Goal: Get advice/opinions

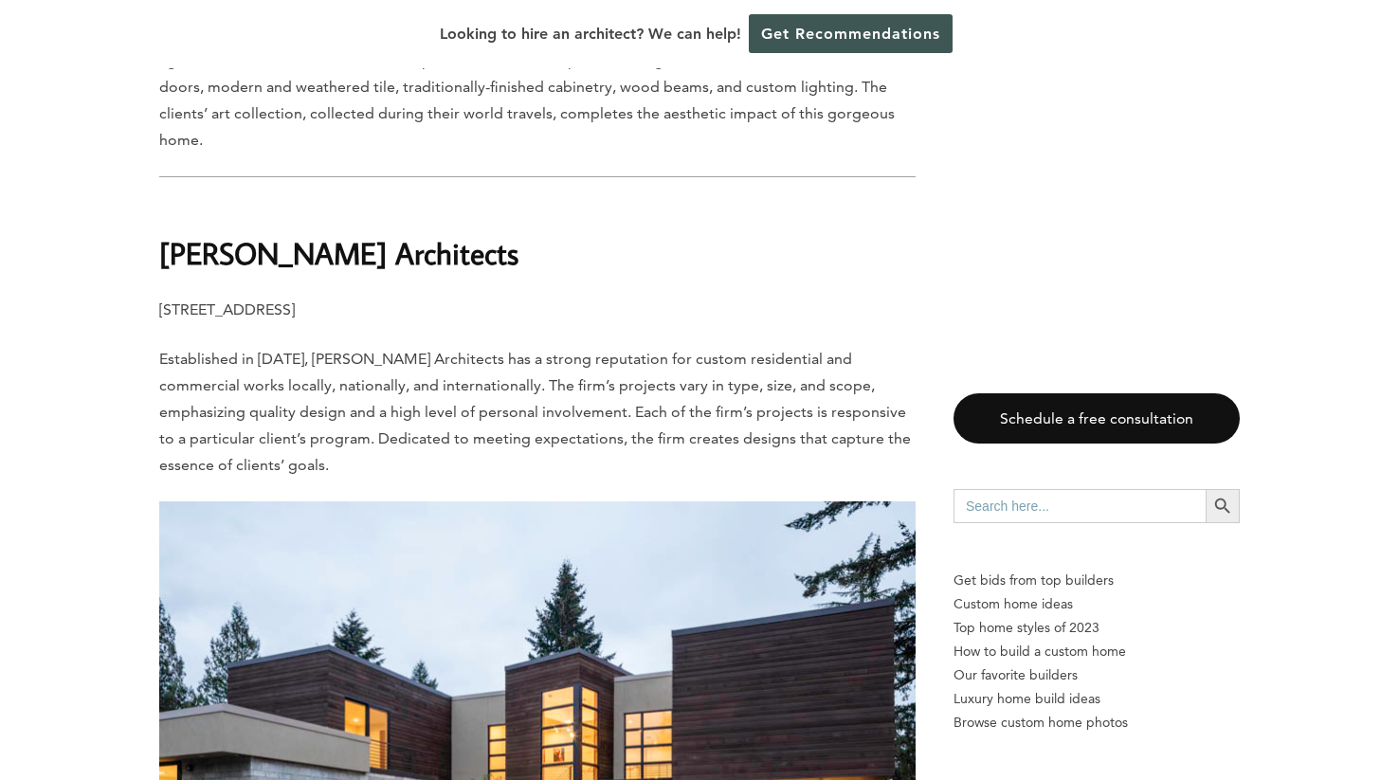
scroll to position [8019, 0]
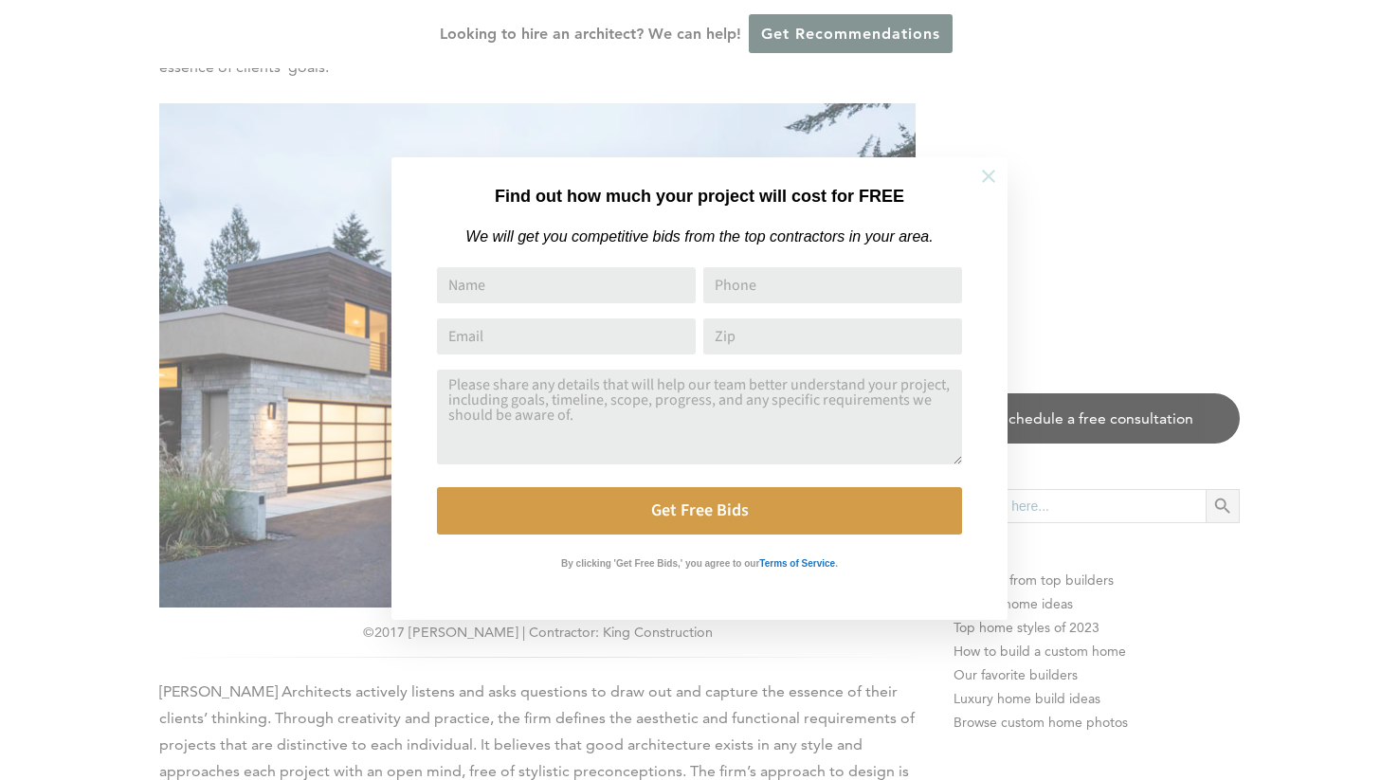
click at [993, 176] on icon at bounding box center [988, 176] width 21 height 21
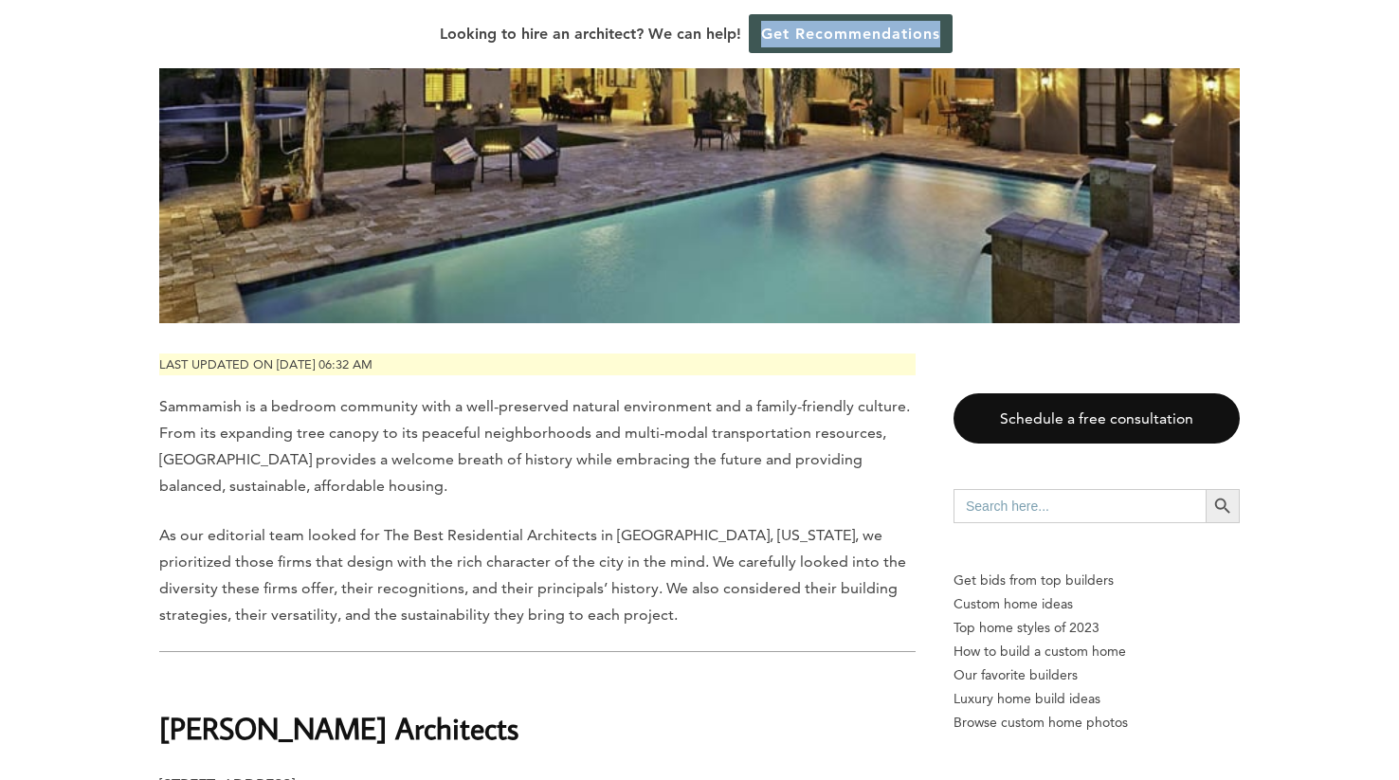
scroll to position [0, 0]
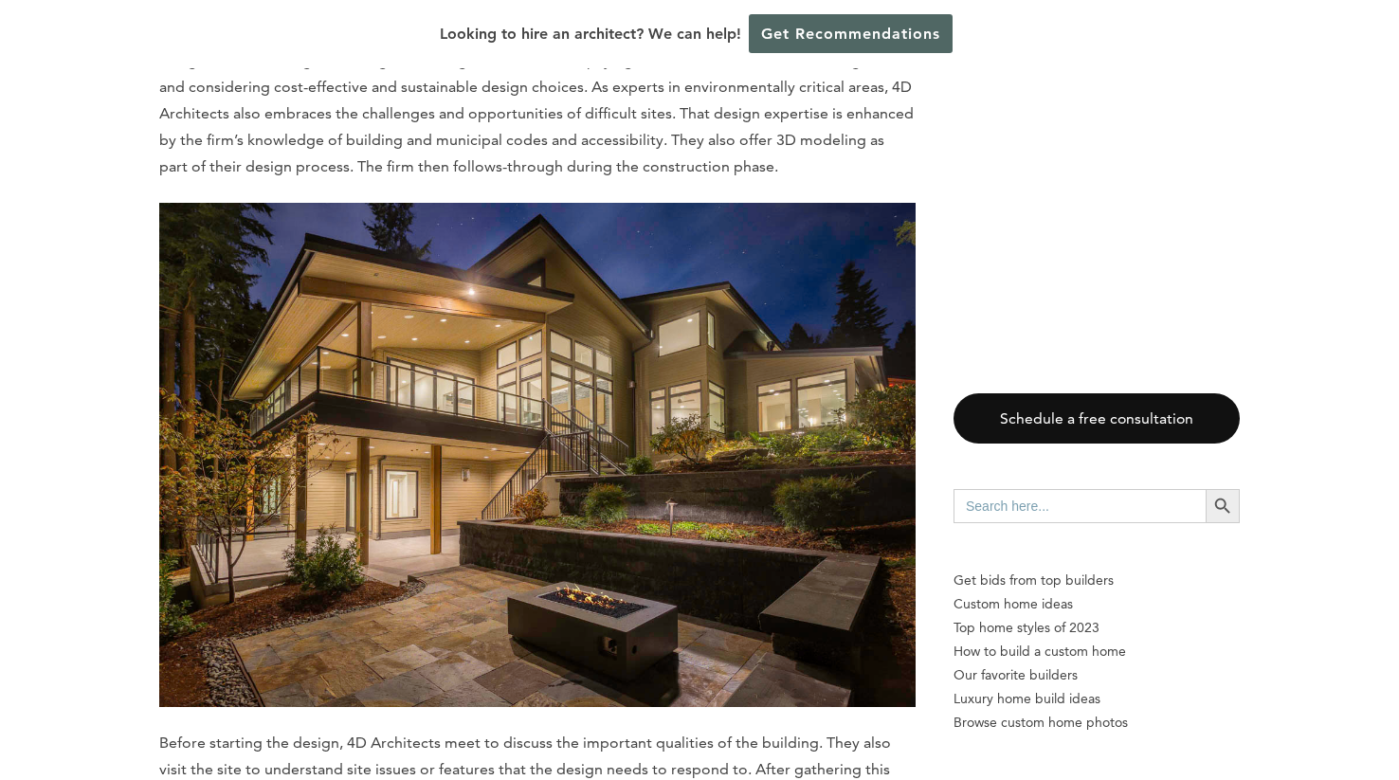
click at [888, 30] on link "Get Recommendations" at bounding box center [851, 33] width 204 height 39
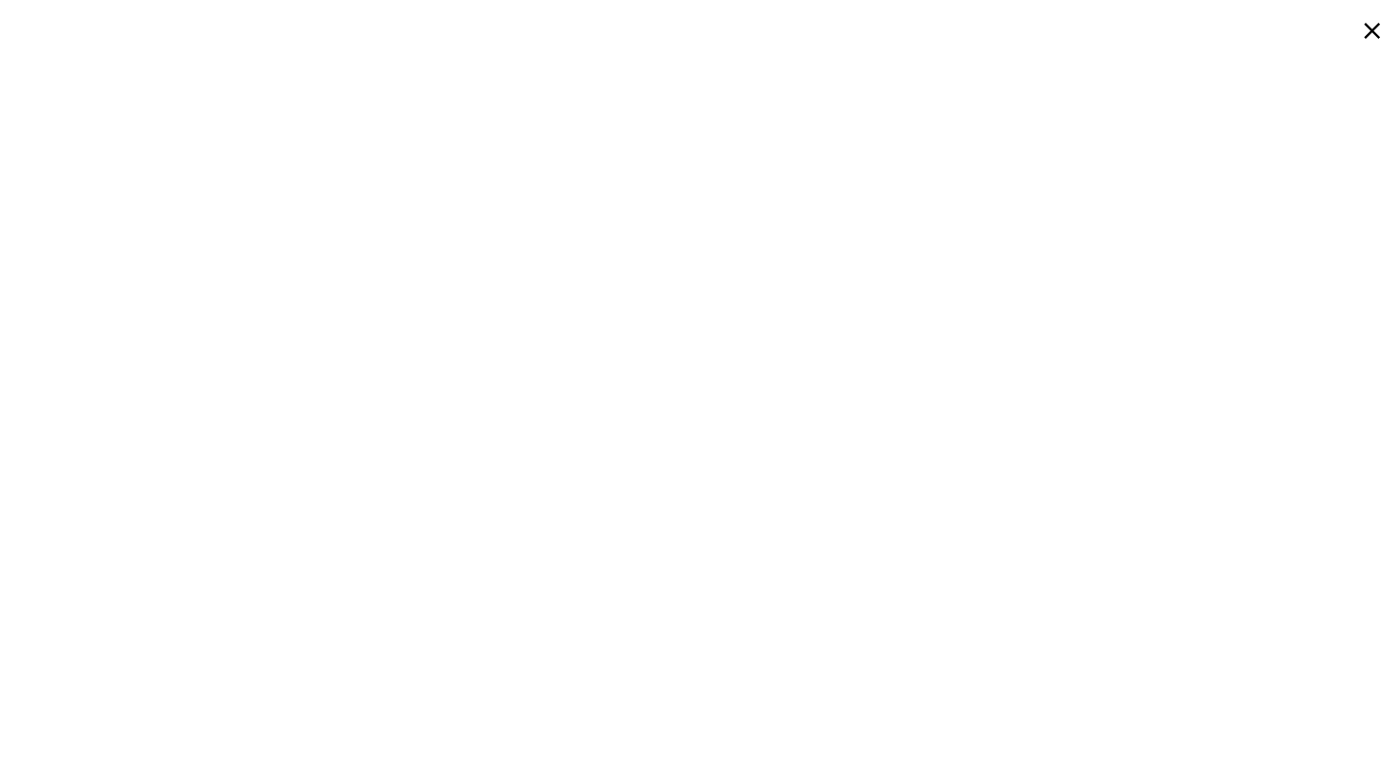
scroll to position [3658, 0]
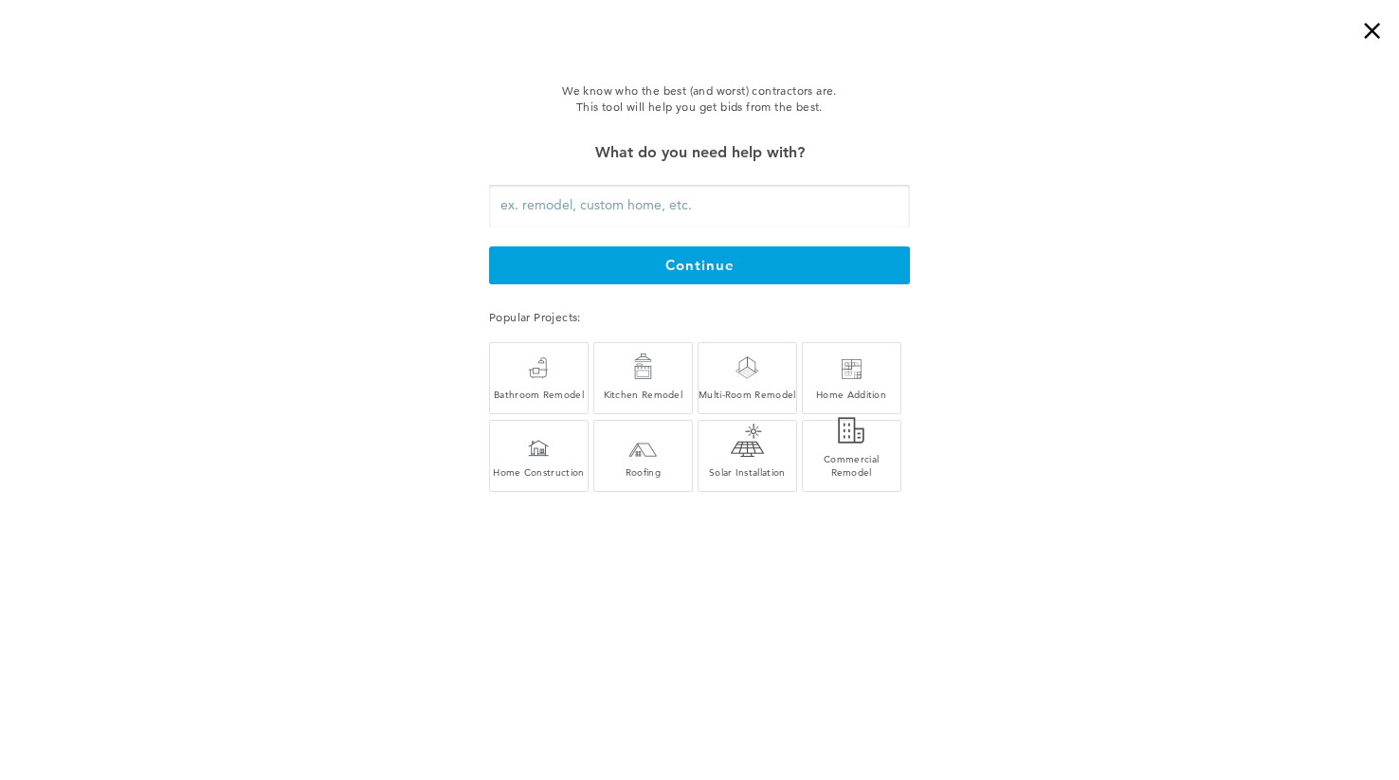
click at [764, 201] on input "text" at bounding box center [699, 206] width 421 height 43
click at [847, 361] on div at bounding box center [851, 369] width 20 height 20
type input "Home Addition"
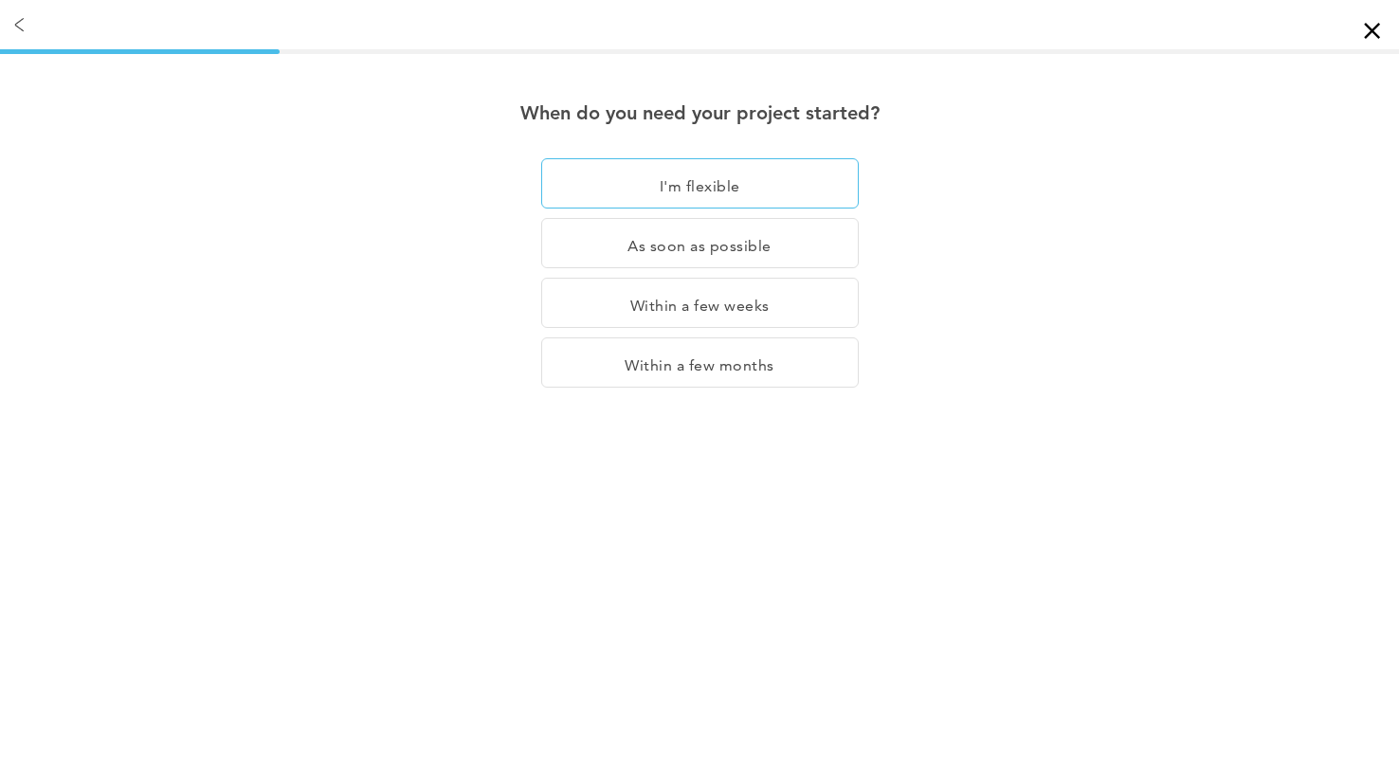
click at [616, 180] on div "I'm flexible" at bounding box center [699, 183] width 317 height 50
